Goal: Information Seeking & Learning: Learn about a topic

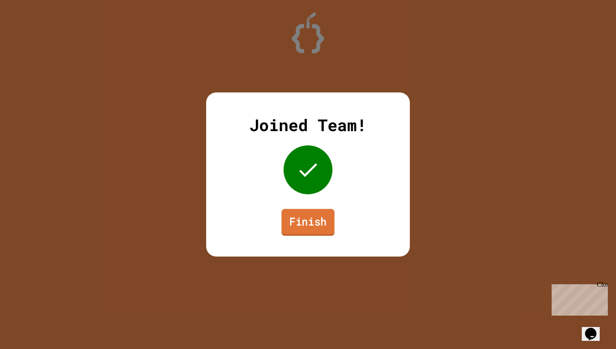
click at [303, 218] on link "Finish" at bounding box center [307, 222] width 53 height 27
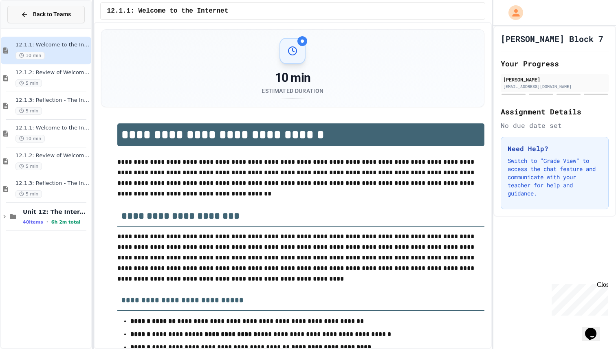
click at [66, 15] on span "Back to Teams" at bounding box center [52, 14] width 38 height 9
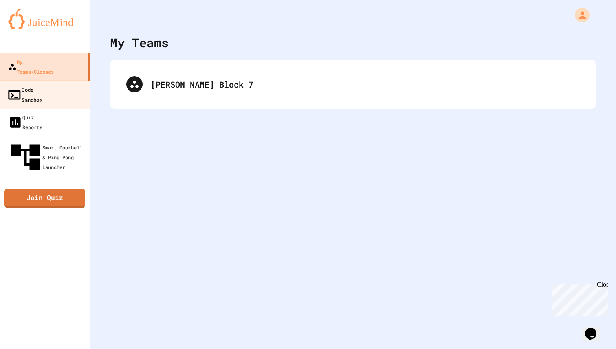
click at [50, 89] on link "Code Sandbox" at bounding box center [45, 94] width 92 height 29
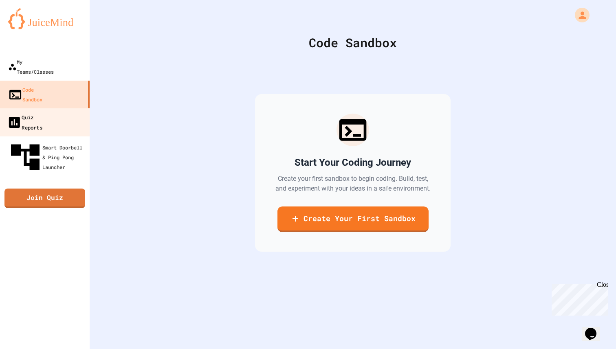
click at [42, 112] on div "Quiz Reports" at bounding box center [24, 122] width 35 height 20
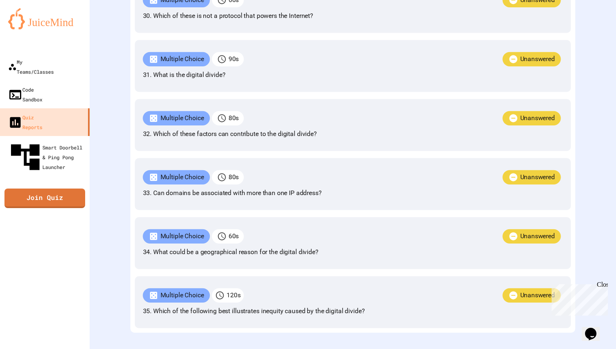
scroll to position [3516, 0]
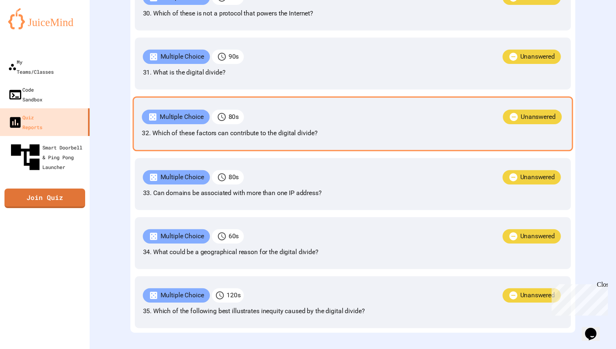
click at [193, 128] on p "32. Which of these factors can contribute to the digital divide?" at bounding box center [353, 133] width 422 height 10
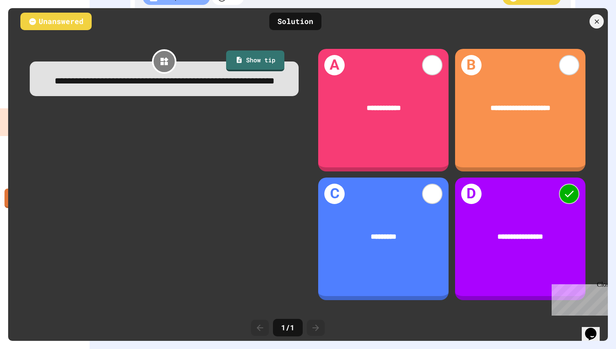
scroll to position [3513, 0]
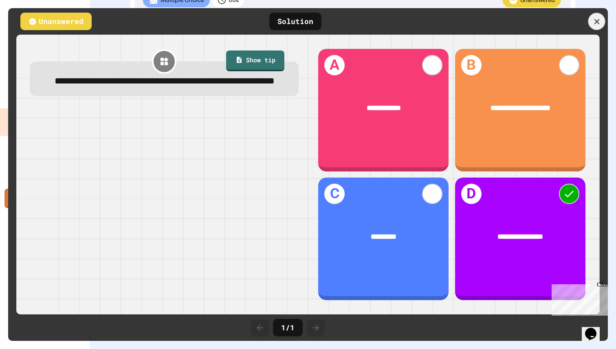
click at [595, 18] on icon at bounding box center [596, 21] width 9 height 9
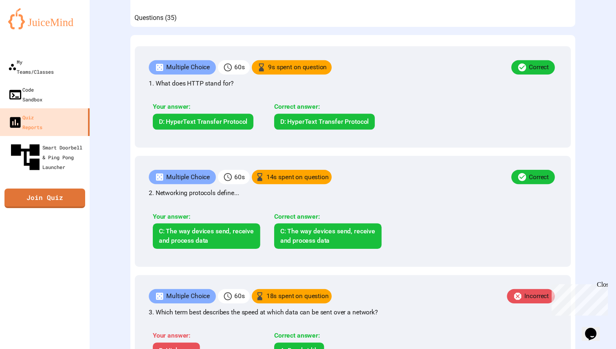
scroll to position [228, 0]
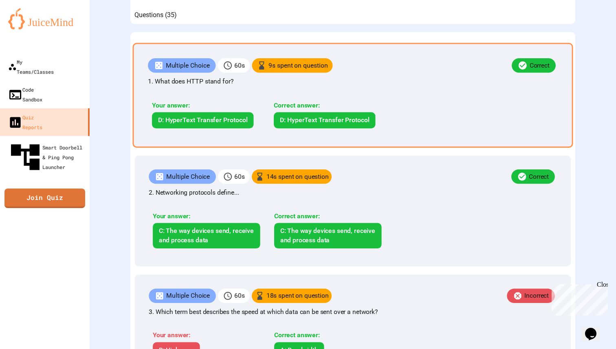
click at [456, 75] on div "Correct" at bounding box center [445, 66] width 225 height 17
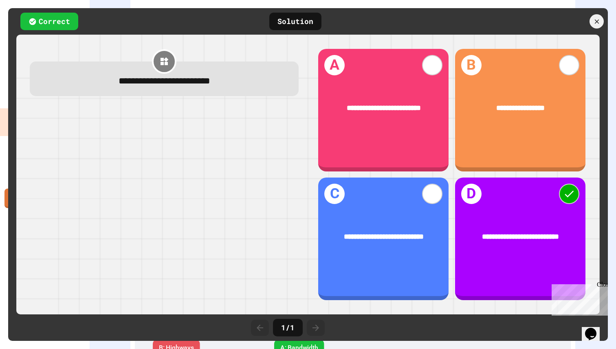
click at [310, 325] on div at bounding box center [316, 328] width 18 height 16
click at [604, 18] on div at bounding box center [563, 21] width 90 height 14
click at [598, 20] on icon at bounding box center [596, 21] width 5 height 5
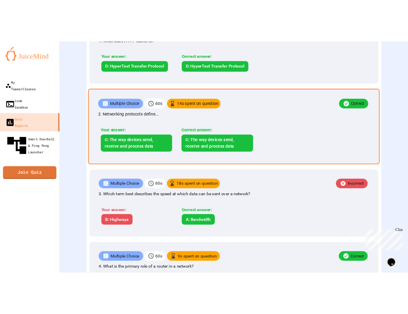
scroll to position [310, 0]
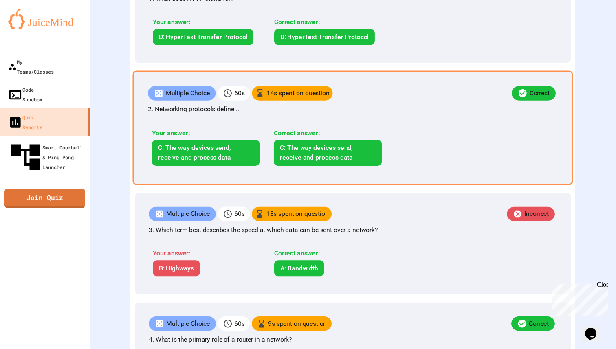
click at [232, 154] on div "Your answer: C: The way devices send, receive and process data" at bounding box center [206, 146] width 116 height 37
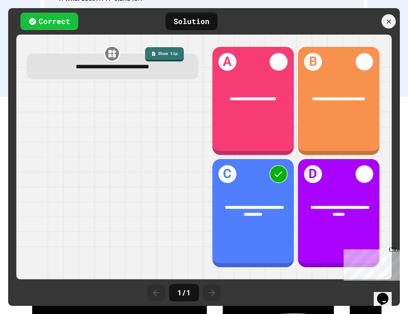
scroll to position [272, 0]
click at [388, 25] on div at bounding box center [388, 21] width 17 height 17
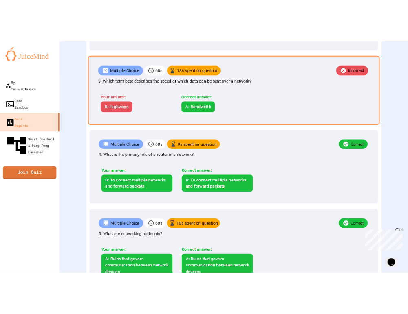
scroll to position [481, 0]
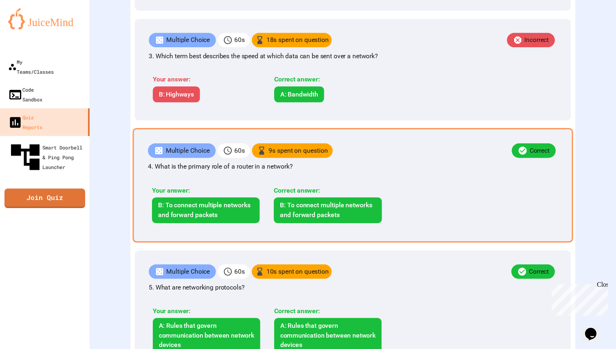
click at [377, 160] on div "Correct" at bounding box center [445, 151] width 225 height 17
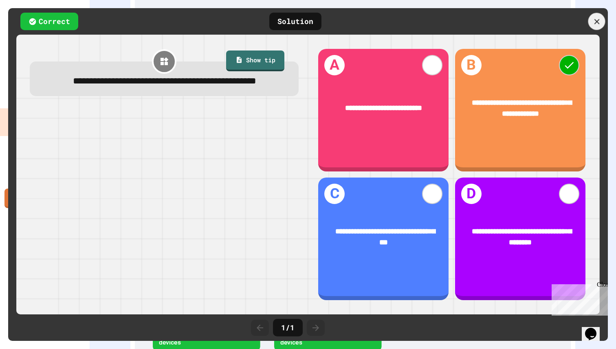
click at [596, 20] on icon at bounding box center [596, 21] width 9 height 9
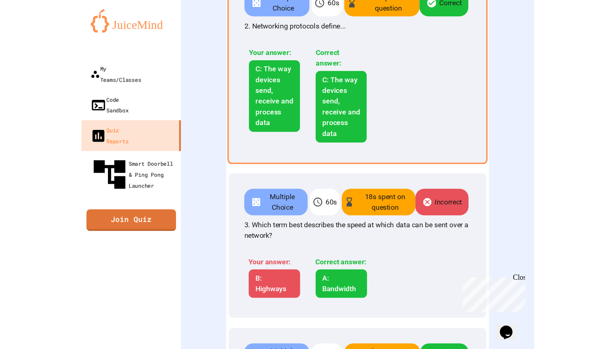
scroll to position [406, 0]
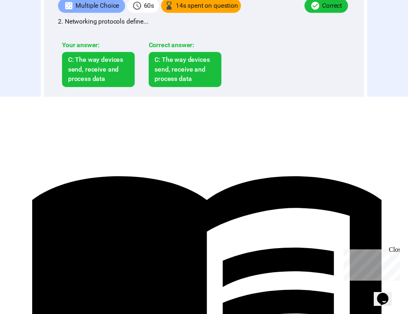
click at [131, 190] on div "Multiple Choice 60 s 18 s spent on question Incorrect 3. Which term best descri…" at bounding box center [203, 165] width 323 height 105
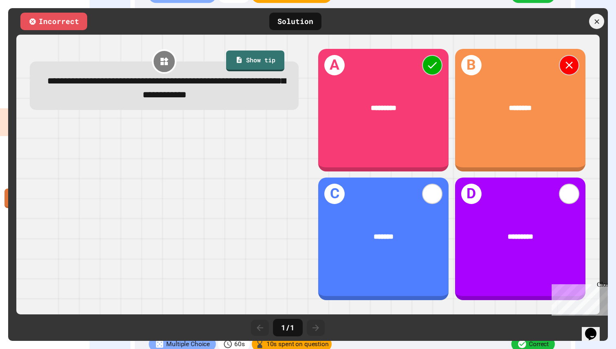
click at [596, 22] on icon at bounding box center [596, 21] width 4 height 4
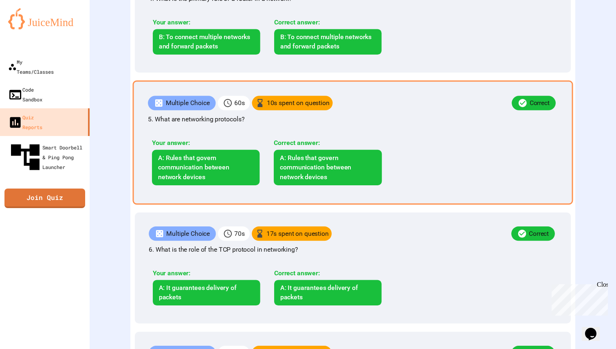
scroll to position [696, 0]
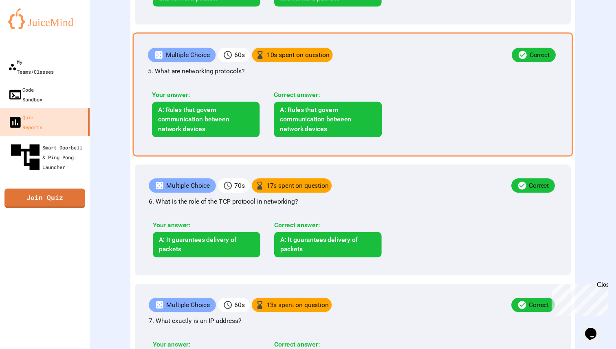
click at [336, 111] on div "Your answer: A: Rules that govern communication between network devices Correct…" at bounding box center [271, 111] width 246 height 59
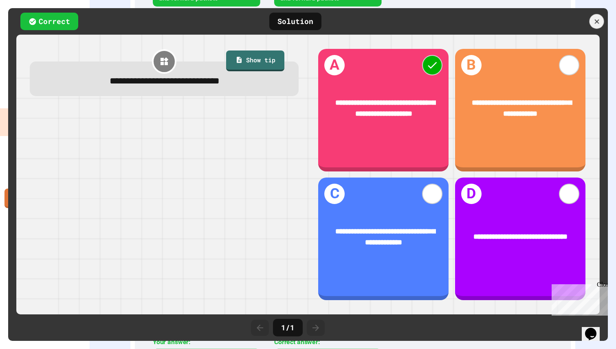
click at [593, 27] on div at bounding box center [596, 21] width 15 height 15
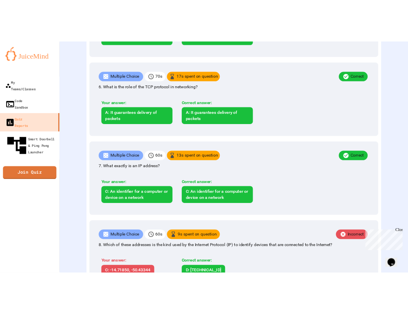
scroll to position [827, 0]
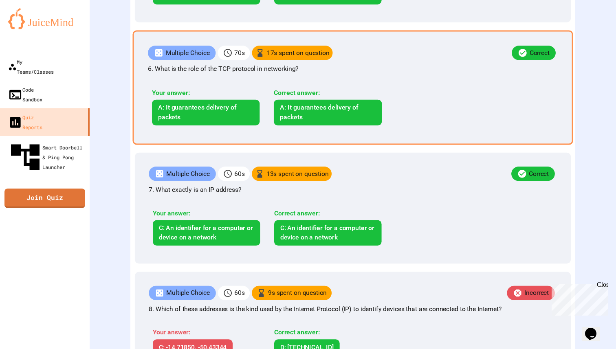
click at [315, 98] on div "Correct answer:" at bounding box center [328, 93] width 108 height 10
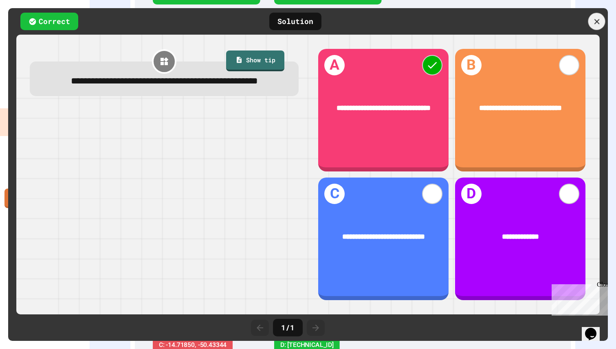
click at [599, 22] on icon at bounding box center [596, 21] width 9 height 9
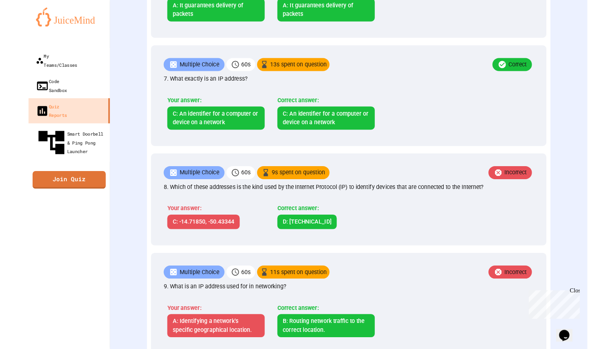
scroll to position [938, 0]
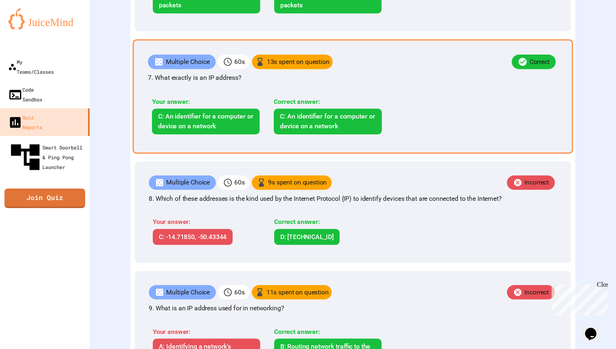
click at [201, 83] on p "7. What exactly is an IP address?" at bounding box center [353, 78] width 410 height 10
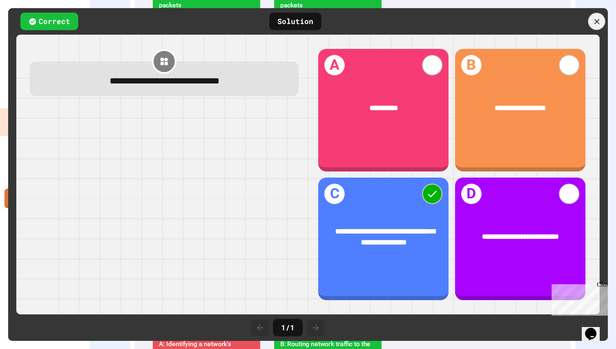
click at [594, 22] on icon at bounding box center [596, 21] width 9 height 9
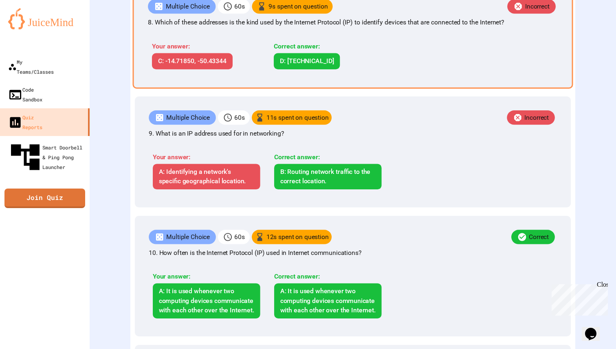
scroll to position [1113, 0]
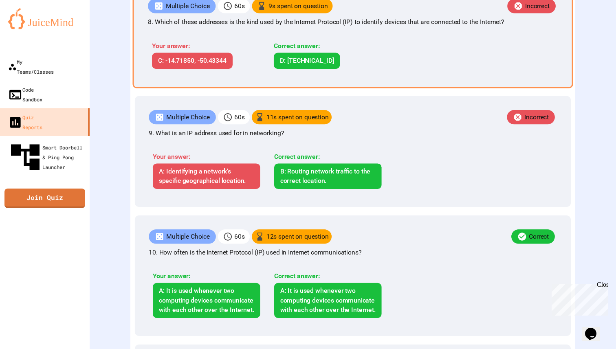
click at [413, 88] on div "Multiple Choice 60 s 9 s spent on question Incorrect 8. Which of these addresse…" at bounding box center [352, 35] width 440 height 105
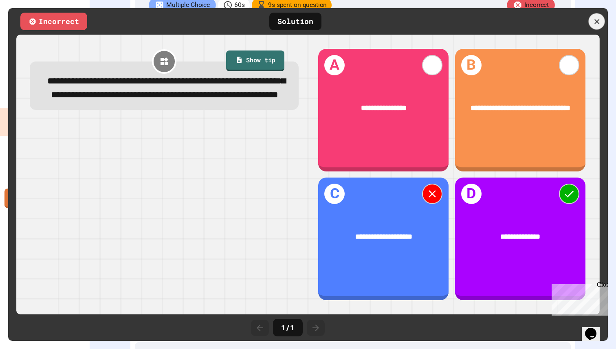
click at [592, 22] on icon at bounding box center [596, 21] width 9 height 9
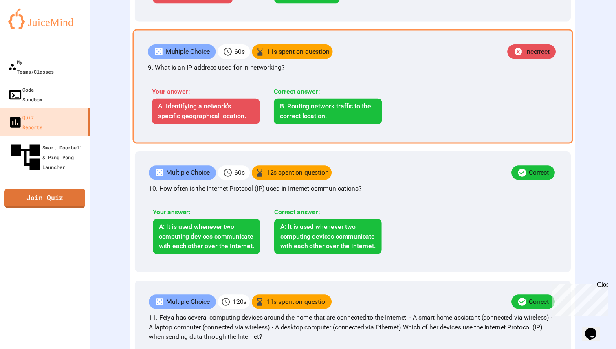
scroll to position [1197, 0]
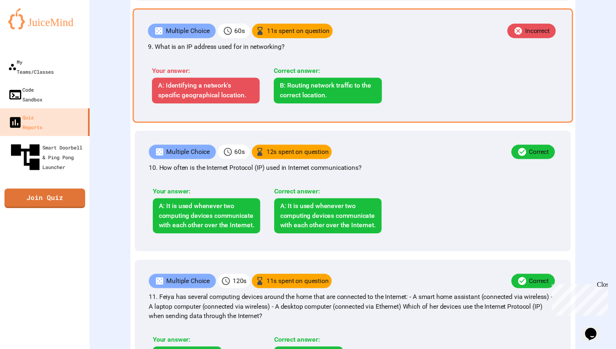
click at [323, 123] on div "Multiple Choice 60 s 11 s spent on question Incorrect 9. What is an IP address …" at bounding box center [352, 65] width 440 height 114
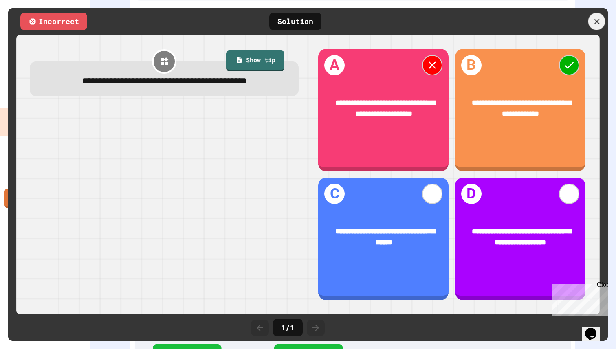
click at [598, 21] on icon at bounding box center [596, 21] width 9 height 9
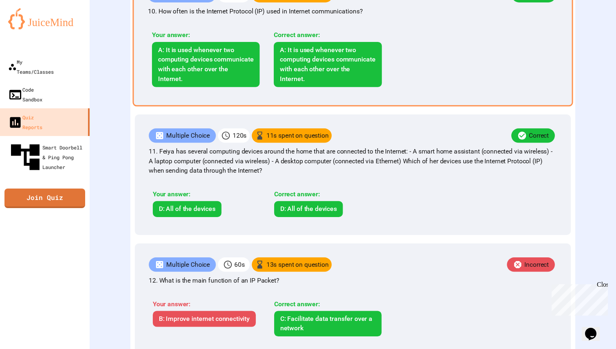
scroll to position [1358, 0]
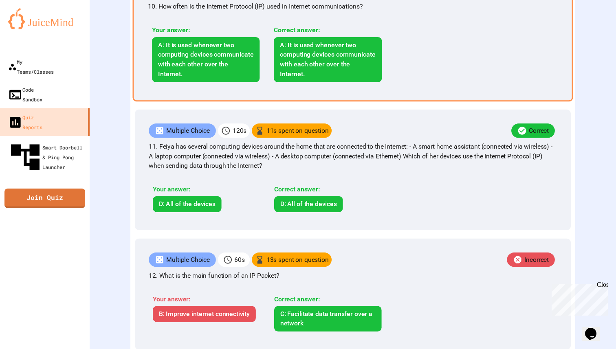
click at [291, 82] on div "A: It is used whenever two computing devices communicate with each other over t…" at bounding box center [328, 59] width 108 height 45
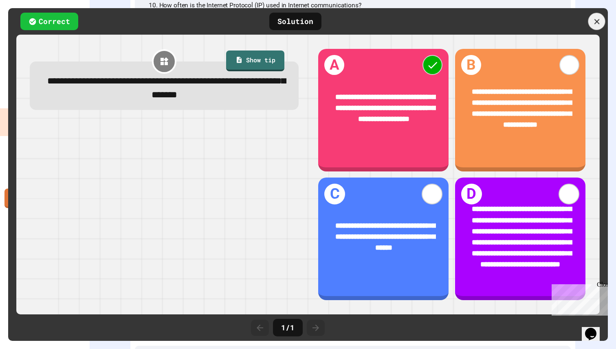
click at [602, 26] on div at bounding box center [596, 21] width 17 height 17
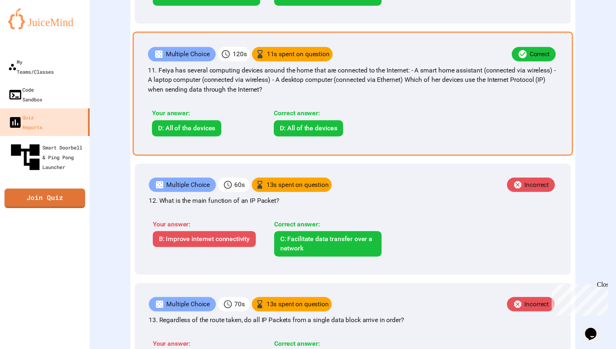
scroll to position [1424, 0]
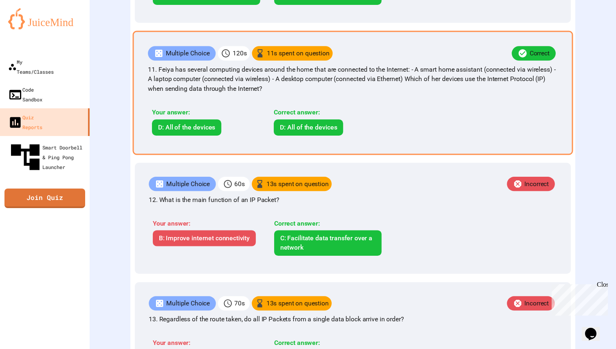
click at [363, 155] on div "Multiple Choice 120 s 11 s spent on question Correct 11. Feiya has several comp…" at bounding box center [352, 93] width 440 height 124
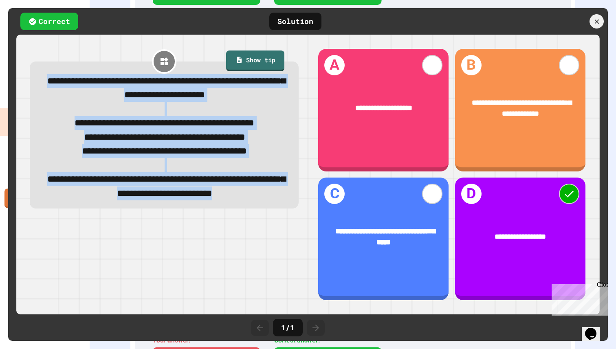
drag, startPoint x: 44, startPoint y: 87, endPoint x: 228, endPoint y: 255, distance: 248.5
click at [228, 200] on div "**********" at bounding box center [164, 137] width 244 height 127
click at [227, 200] on div "**********" at bounding box center [164, 186] width 244 height 28
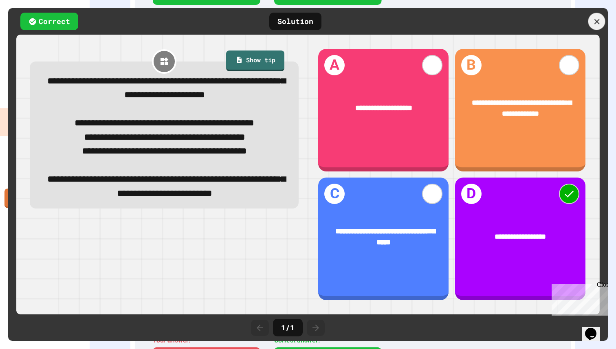
click at [600, 22] on icon at bounding box center [596, 21] width 9 height 9
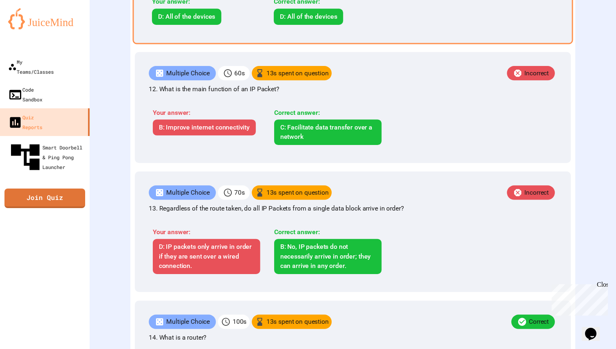
scroll to position [1536, 0]
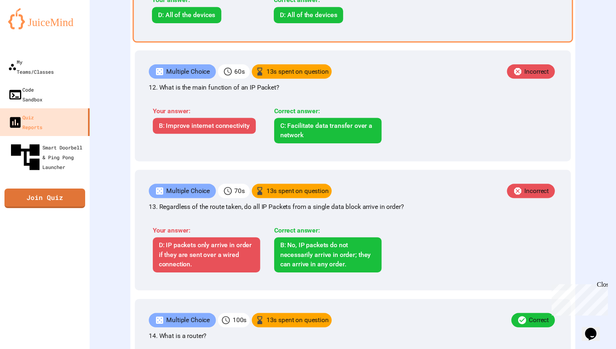
click at [209, 161] on div "Multiple Choice 60 s 13 s spent on question Incorrect 12. What is the main func…" at bounding box center [353, 106] width 436 height 111
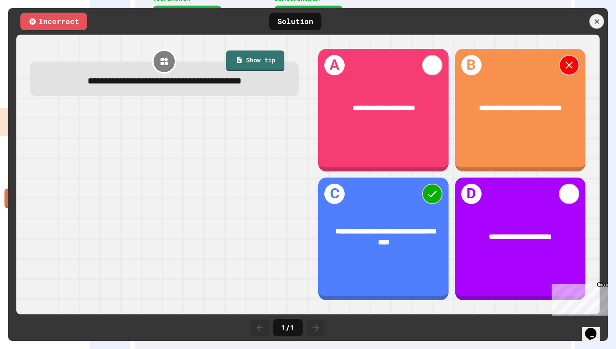
click at [597, 19] on icon at bounding box center [596, 21] width 7 height 7
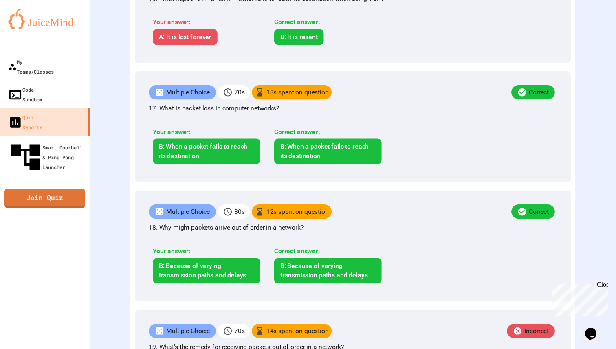
scroll to position [2125, 0]
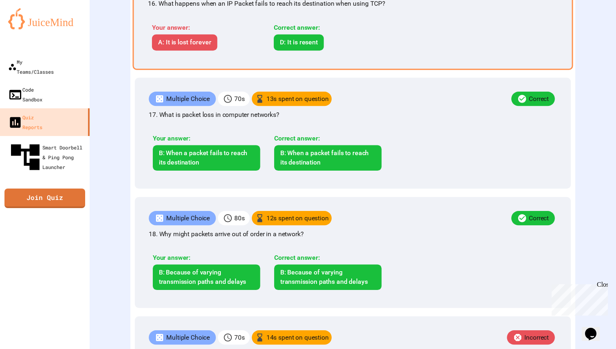
click at [270, 51] on div "Correct answer: D: It is resent" at bounding box center [328, 37] width 116 height 28
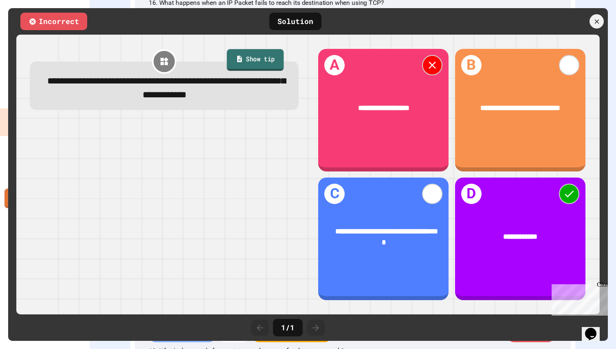
click at [269, 66] on link "Show tip" at bounding box center [255, 60] width 57 height 22
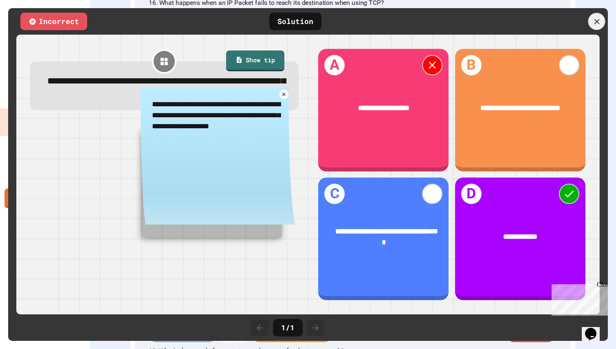
click at [594, 24] on icon at bounding box center [596, 21] width 9 height 9
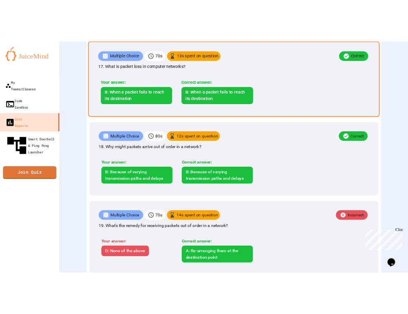
scroll to position [2209, 0]
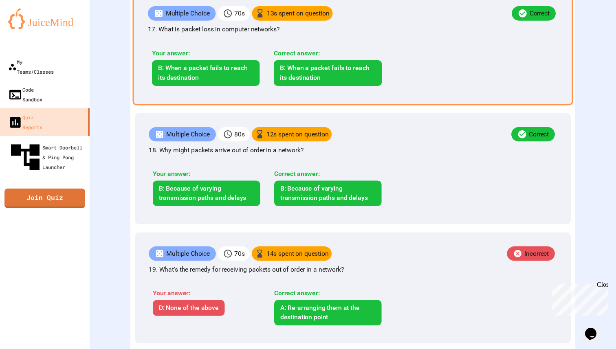
click at [312, 86] on div "B: When a packet fails to reach its destination" at bounding box center [328, 73] width 108 height 26
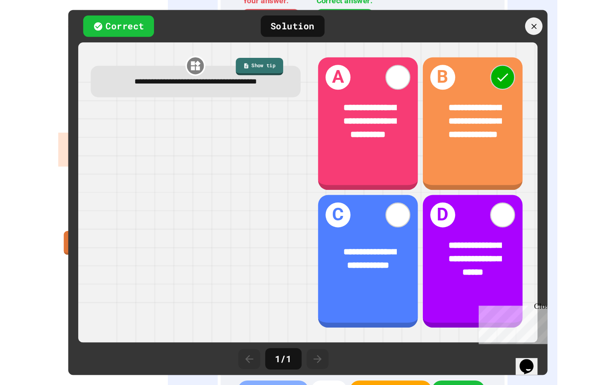
scroll to position [1704, 0]
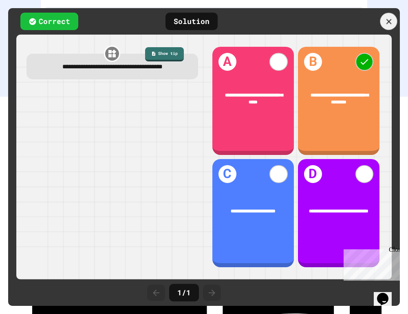
click at [387, 20] on icon at bounding box center [388, 21] width 5 height 5
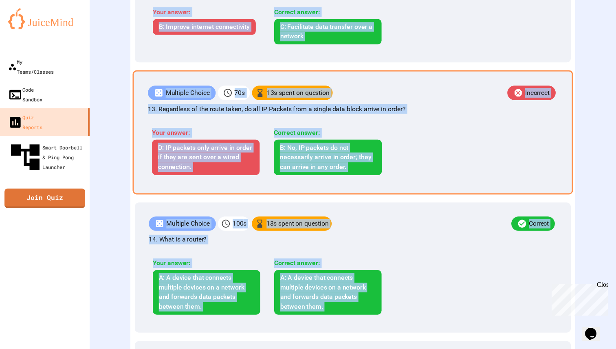
scroll to position [1610, 0]
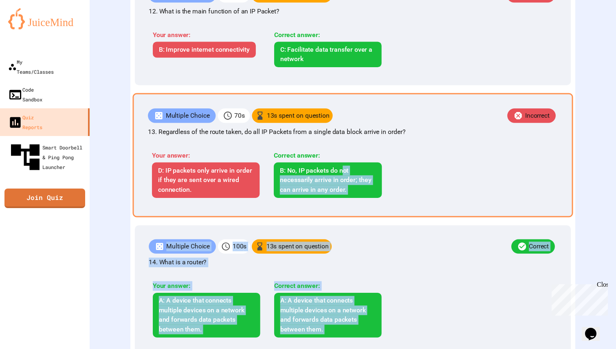
drag, startPoint x: 362, startPoint y: 68, endPoint x: 346, endPoint y: 239, distance: 172.3
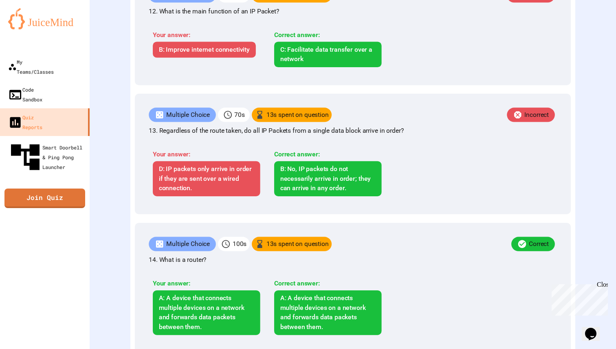
click at [119, 249] on div "Reports Live Running Unit 2: The Internet (Practice Problems) Join quiz [PERSON…" at bounding box center [353, 174] width 526 height 349
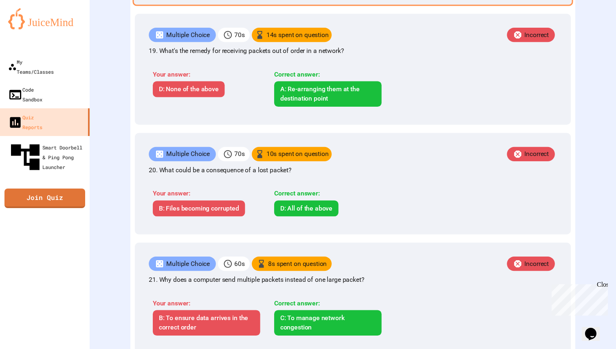
scroll to position [2388, 0]
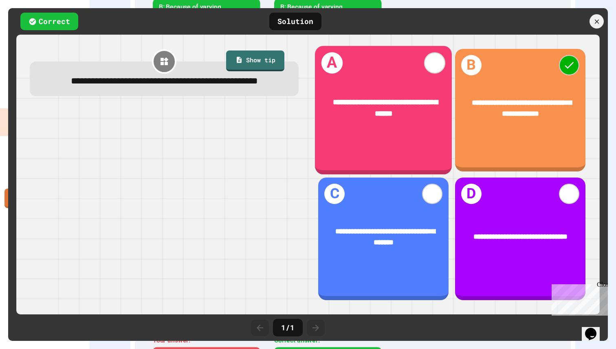
click at [381, 133] on div "**********" at bounding box center [383, 108] width 137 height 54
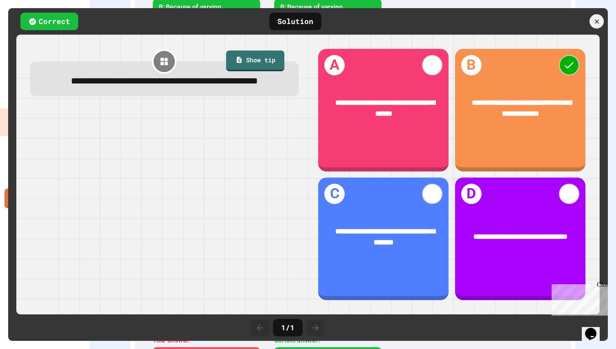
click at [603, 23] on div at bounding box center [596, 21] width 14 height 14
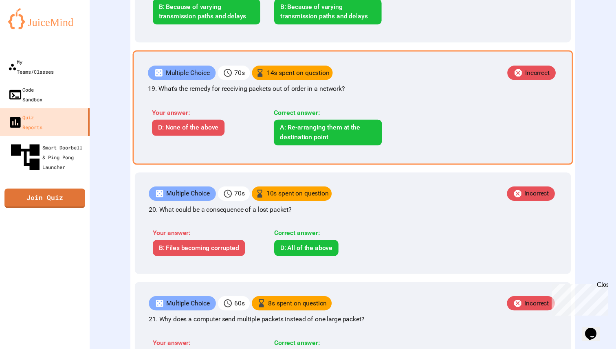
click at [350, 149] on div "Your answer: D: None of the above Correct answer: A: Re-arranging them at the d…" at bounding box center [271, 125] width 246 height 50
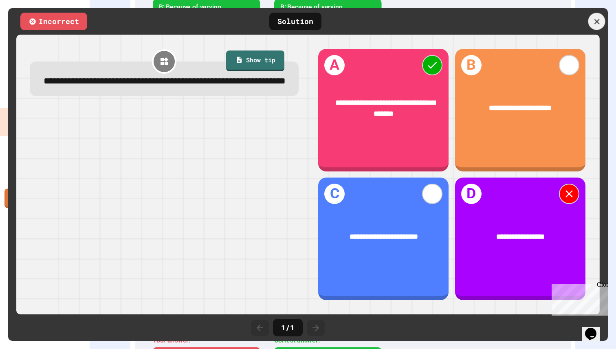
click at [599, 19] on icon at bounding box center [596, 21] width 9 height 9
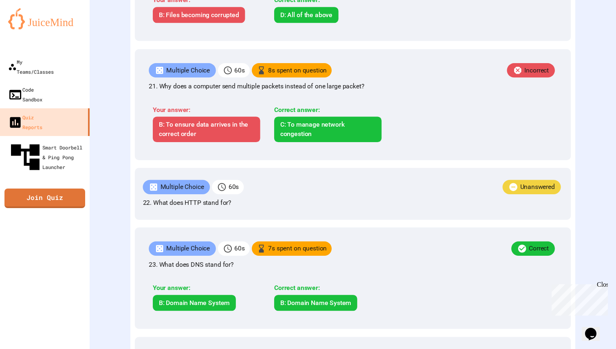
scroll to position [2625, 0]
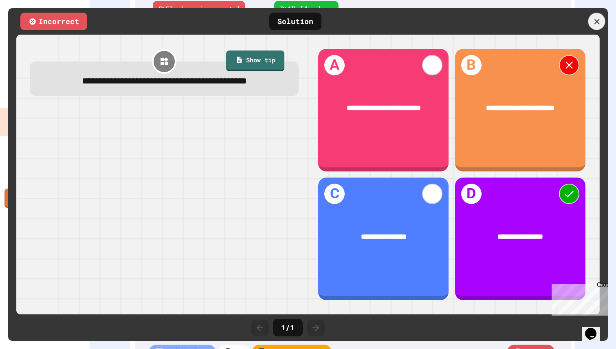
click at [597, 22] on icon at bounding box center [596, 21] width 9 height 9
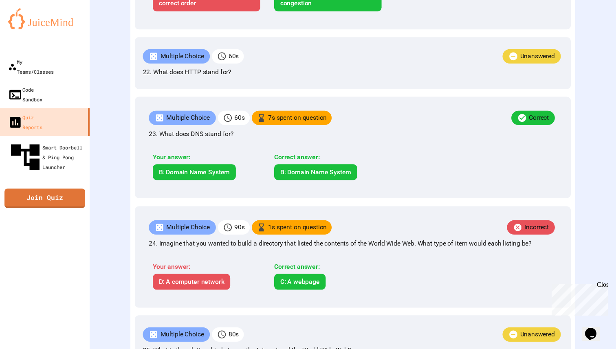
scroll to position [2746, 0]
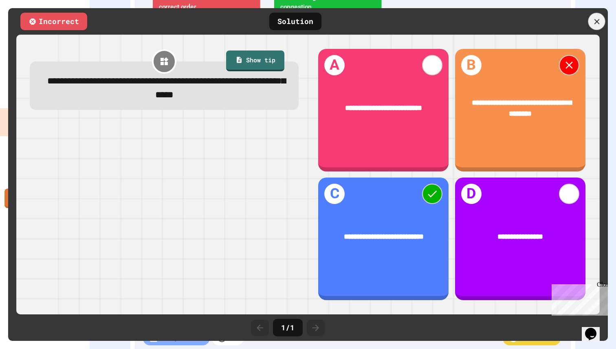
click at [596, 22] on icon at bounding box center [596, 21] width 5 height 5
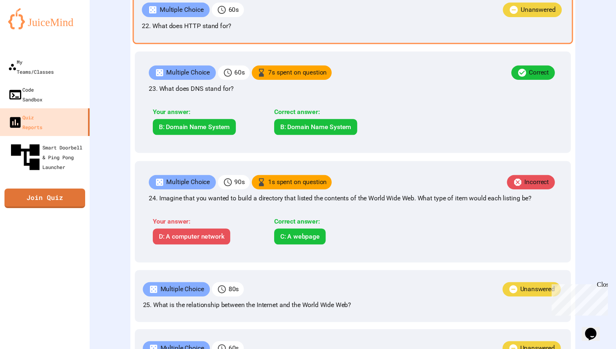
scroll to position [2806, 0]
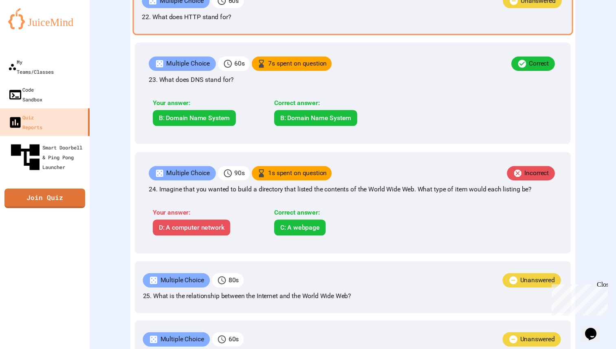
click at [364, 10] on div "Unanswered" at bounding box center [404, 1] width 320 height 17
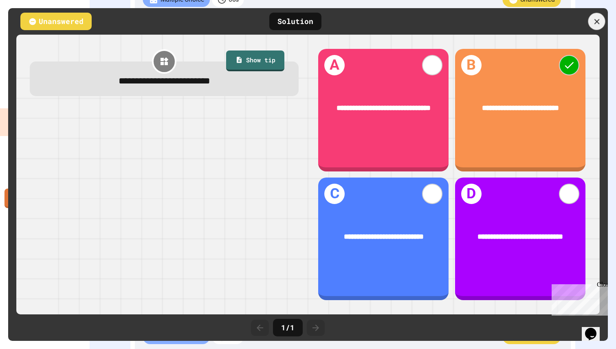
click at [600, 20] on icon at bounding box center [596, 21] width 9 height 9
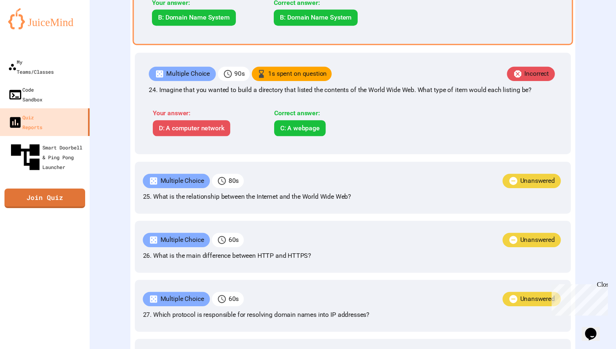
scroll to position [2906, 0]
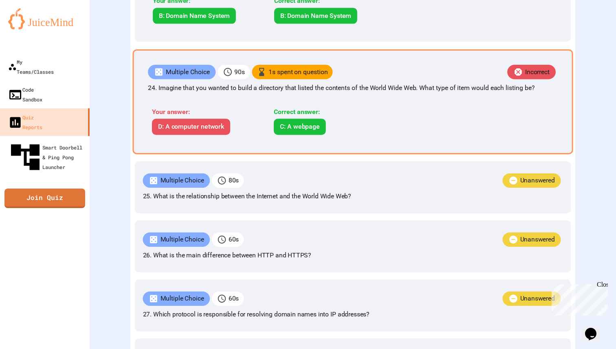
click at [360, 93] on p "24. Imagine that you wanted to build a directory that listed the contents of th…" at bounding box center [353, 88] width 410 height 10
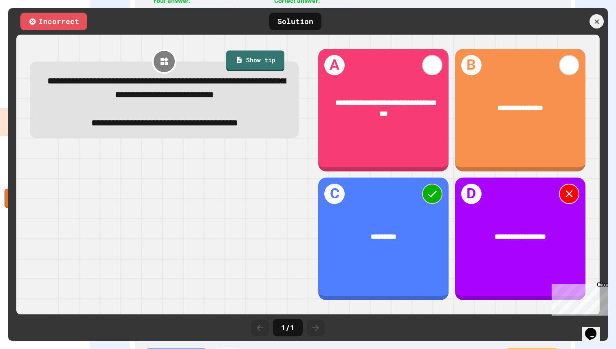
click at [595, 33] on div "Incorrect Solution" at bounding box center [308, 21] width 600 height 26
click at [596, 29] on div "Incorrect Solution" at bounding box center [308, 21] width 600 height 26
click at [593, 26] on div at bounding box center [596, 21] width 14 height 14
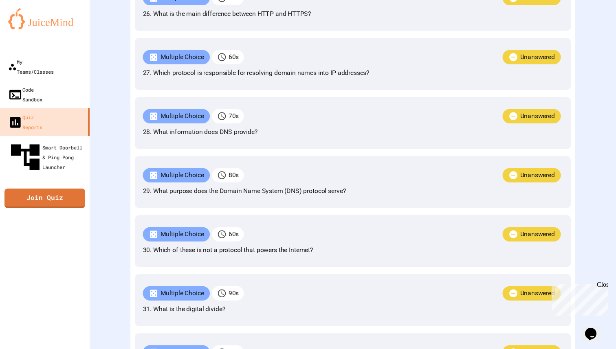
scroll to position [3151, 0]
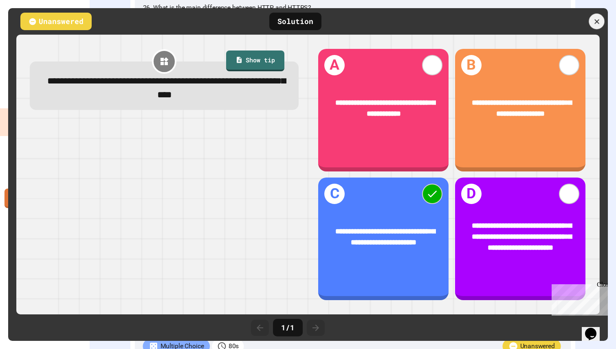
click at [598, 18] on icon at bounding box center [597, 22] width 8 height 8
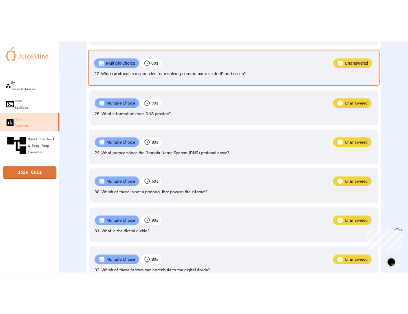
scroll to position [3171, 0]
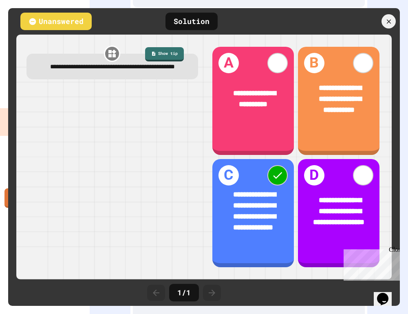
scroll to position [2418, 0]
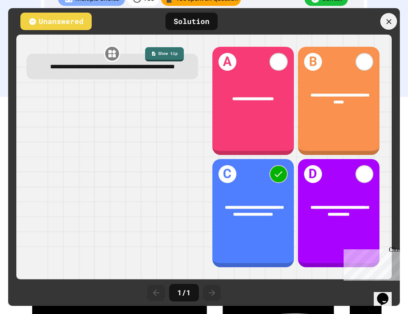
click at [391, 23] on icon at bounding box center [388, 21] width 5 height 5
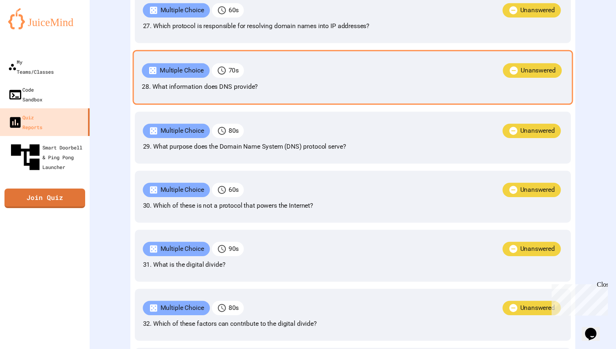
scroll to position [3186, 0]
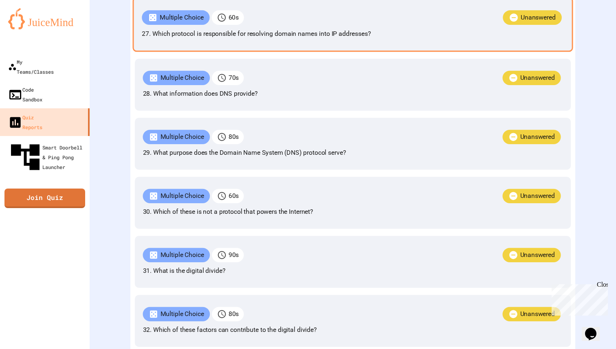
click at [262, 39] on p "27. Which protocol is responsible for resolving domain names into IP addresses?" at bounding box center [353, 34] width 422 height 10
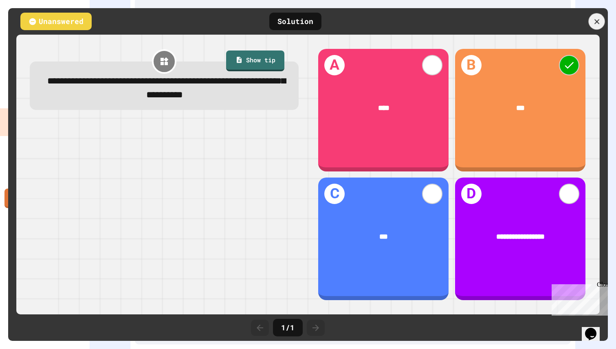
click at [592, 18] on icon at bounding box center [596, 21] width 9 height 9
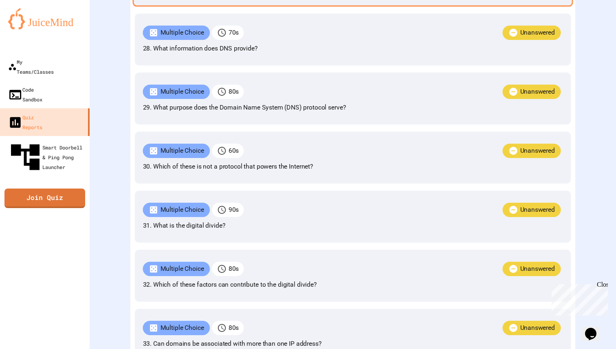
scroll to position [3236, 0]
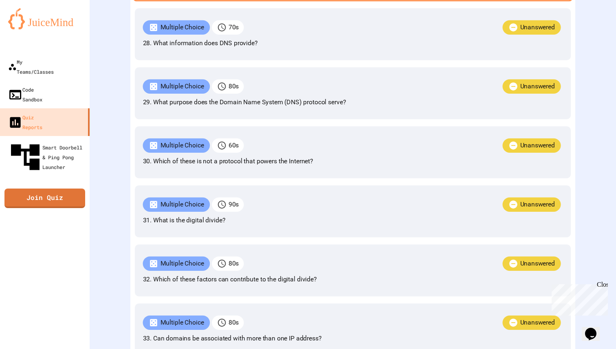
click at [343, 48] on p "28. What information does DNS provide?" at bounding box center [353, 44] width 420 height 10
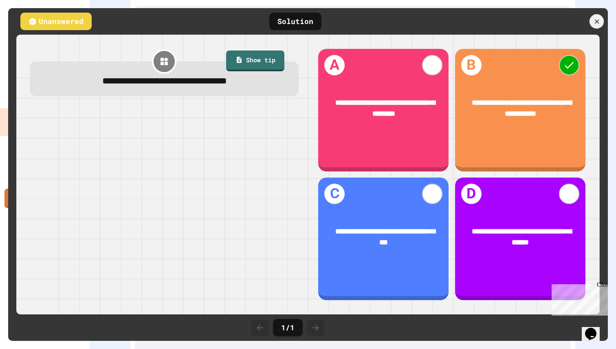
click at [601, 24] on div at bounding box center [596, 21] width 14 height 14
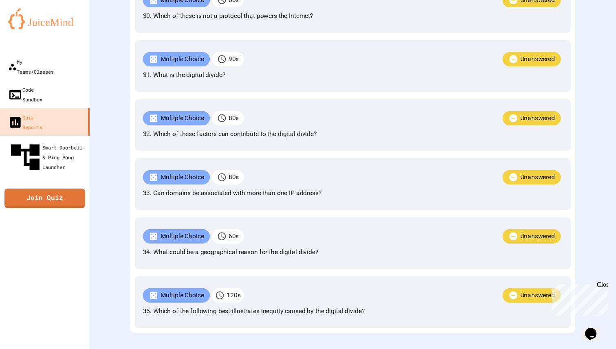
scroll to position [3401, 0]
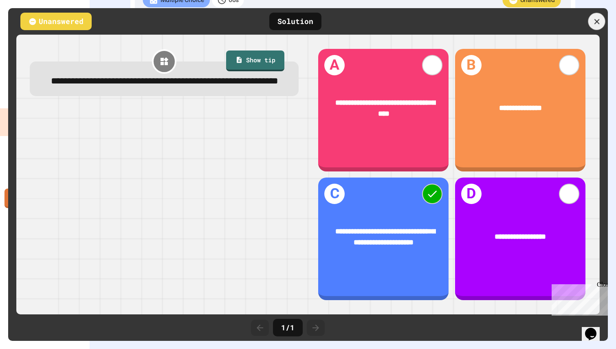
click at [592, 22] on icon at bounding box center [596, 21] width 9 height 9
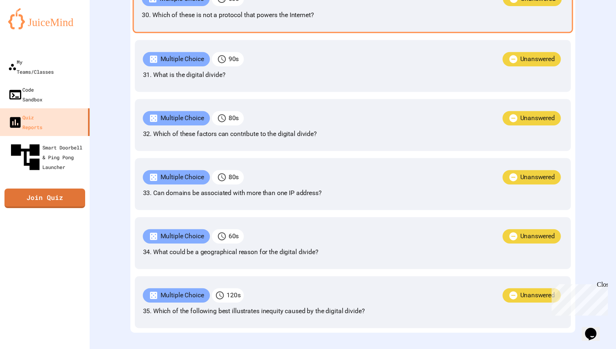
scroll to position [3474, 0]
click at [319, 33] on div "Multiple Choice 60 s Unanswered 30. Which of these is not a protocol that power…" at bounding box center [352, 5] width 440 height 55
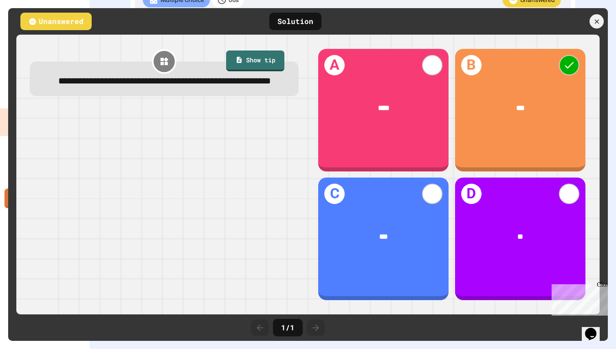
click at [589, 23] on div at bounding box center [563, 21] width 90 height 14
click at [592, 23] on div at bounding box center [596, 21] width 16 height 16
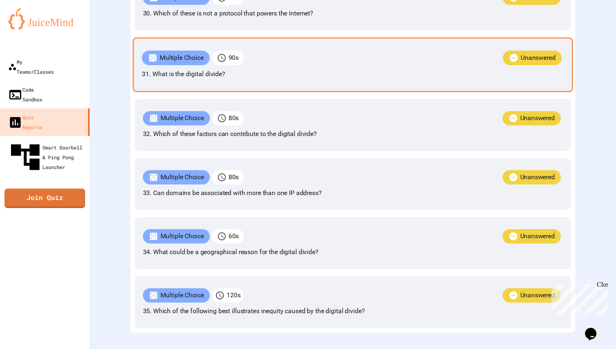
click at [336, 79] on p "31. What is the digital divide?" at bounding box center [353, 74] width 422 height 10
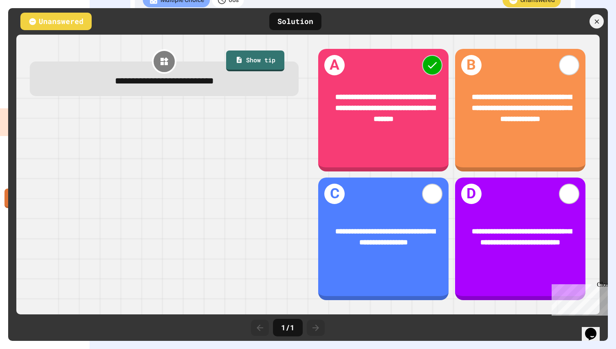
click at [292, 130] on div at bounding box center [164, 204] width 269 height 193
click at [594, 25] on icon at bounding box center [596, 21] width 7 height 7
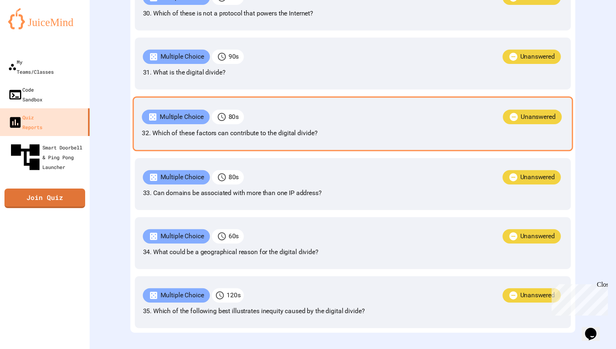
scroll to position [3516, 0]
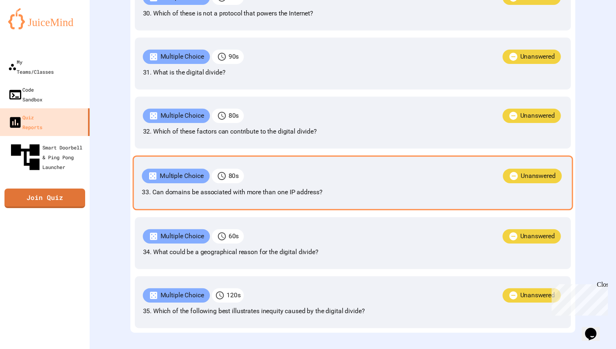
click at [301, 193] on div "Multiple Choice 80 s Unanswered 33. Can domains be associated with more than on…" at bounding box center [352, 183] width 440 height 55
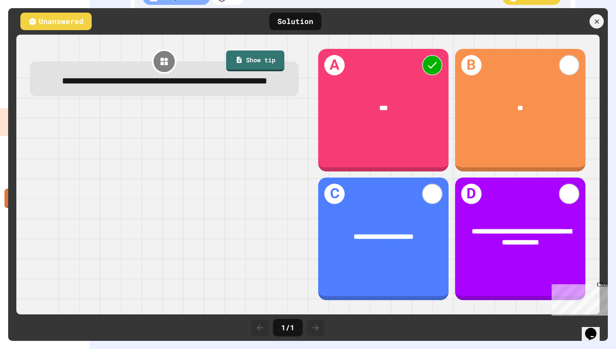
scroll to position [3513, 0]
click at [601, 14] on div "Unanswered Solution" at bounding box center [308, 21] width 600 height 26
click at [595, 33] on div "Unanswered Solution" at bounding box center [308, 21] width 600 height 26
click at [591, 28] on div at bounding box center [563, 21] width 90 height 14
click at [594, 24] on icon at bounding box center [596, 21] width 7 height 7
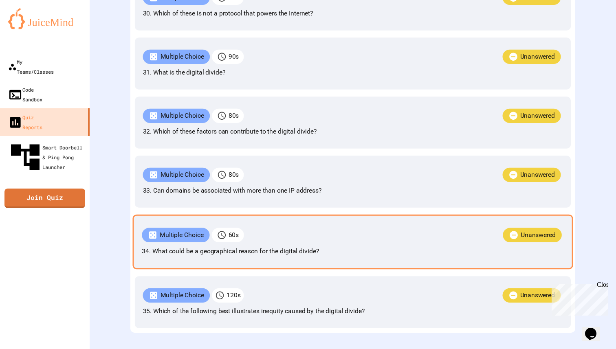
scroll to position [3516, 0]
click at [289, 257] on div "Multiple Choice 60 s Unanswered 34. What could be a geographical reason for the…" at bounding box center [352, 242] width 440 height 55
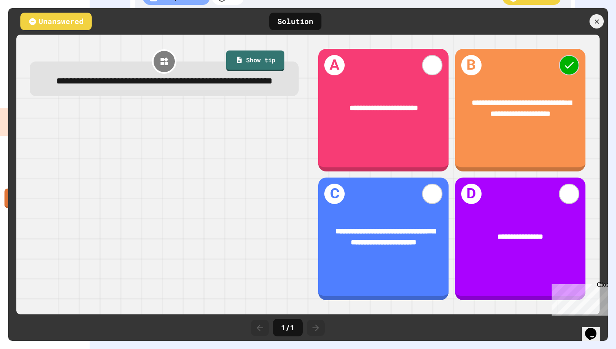
scroll to position [3513, 0]
click at [598, 28] on div at bounding box center [596, 21] width 14 height 14
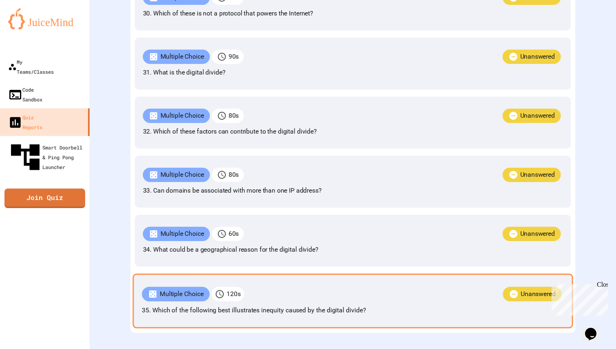
scroll to position [3516, 0]
click at [328, 314] on p "35. Which of the following best illustrates inequity caused by the digital divi…" at bounding box center [353, 310] width 422 height 10
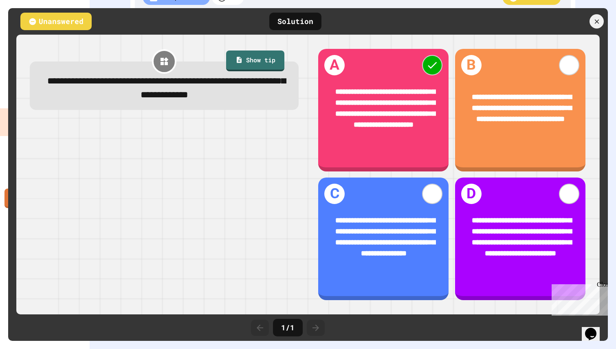
scroll to position [3513, 0]
click at [595, 19] on icon at bounding box center [596, 21] width 9 height 9
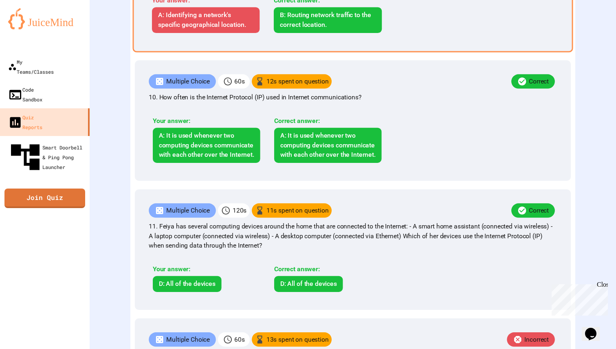
scroll to position [1258, 0]
